Goal: Register for event/course

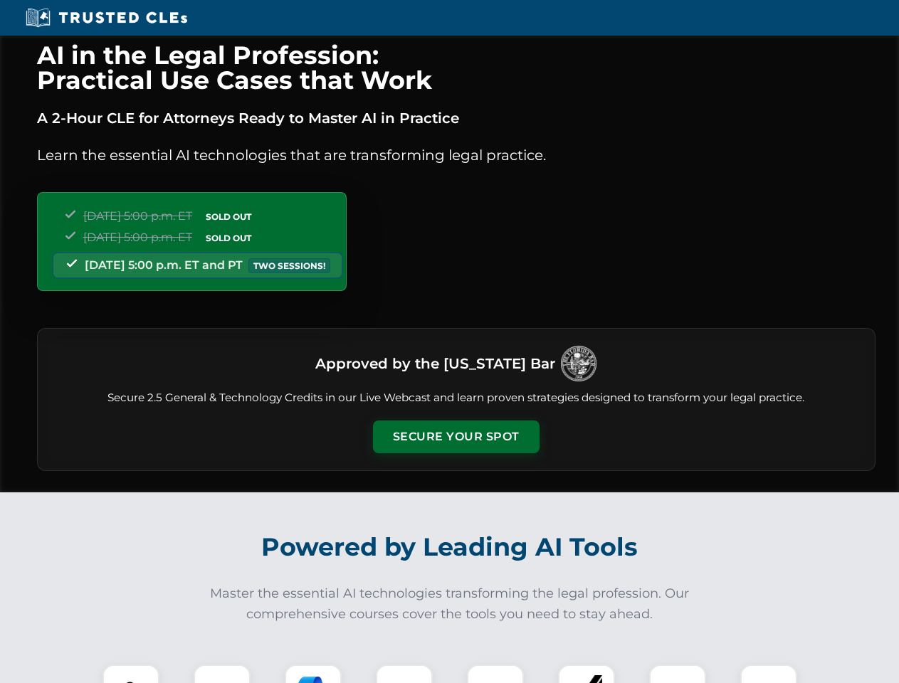
click at [455, 437] on button "Secure Your Spot" at bounding box center [456, 436] width 166 height 33
click at [131, 674] on img at bounding box center [130, 692] width 41 height 41
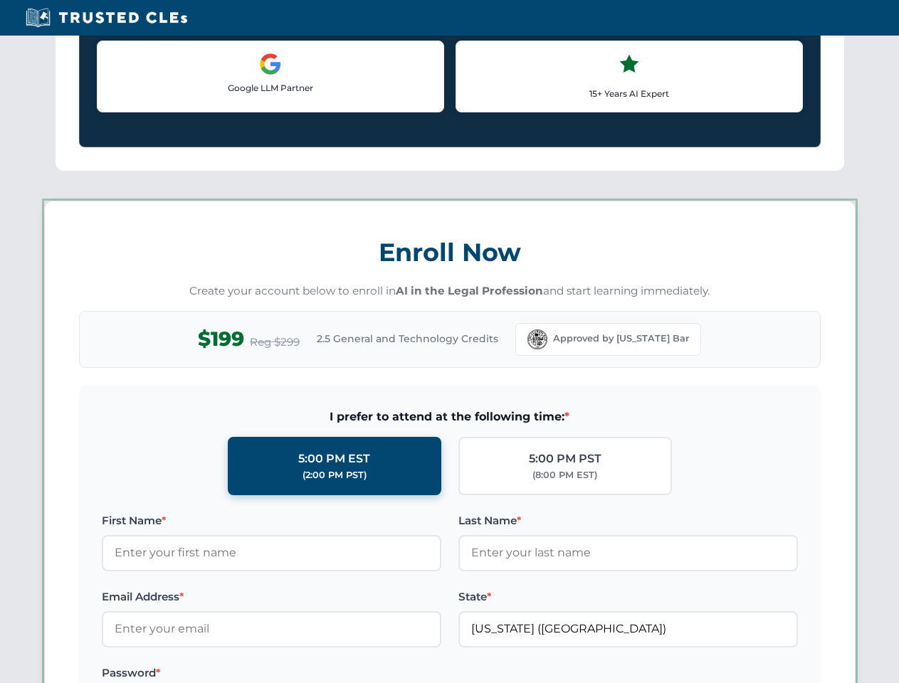
click at [313, 674] on label "Password *" at bounding box center [271, 673] width 339 height 17
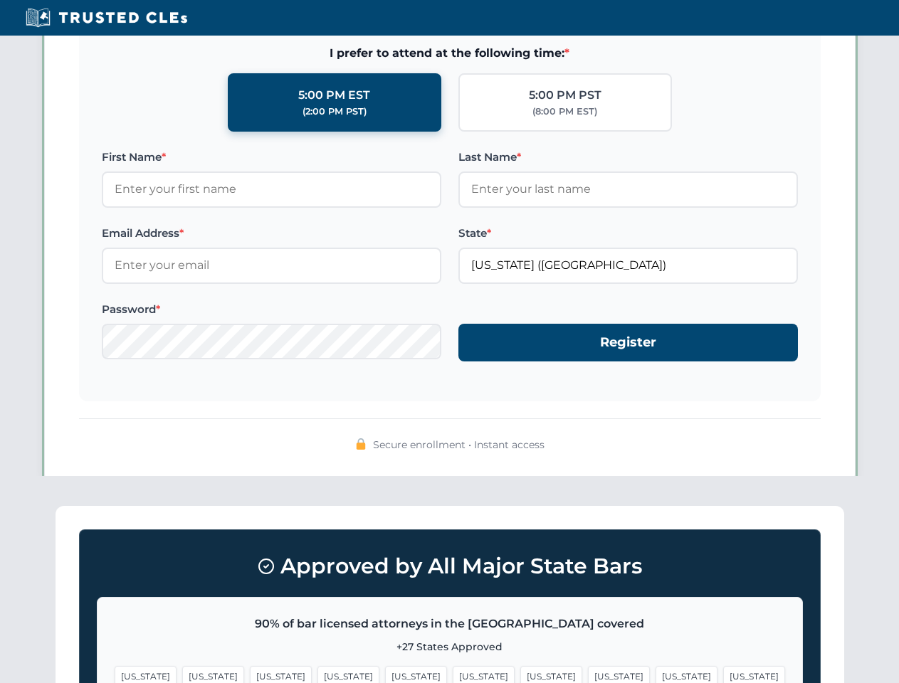
click at [655, 674] on span "[US_STATE]" at bounding box center [686, 676] width 62 height 21
